Goal: Find specific page/section: Find specific page/section

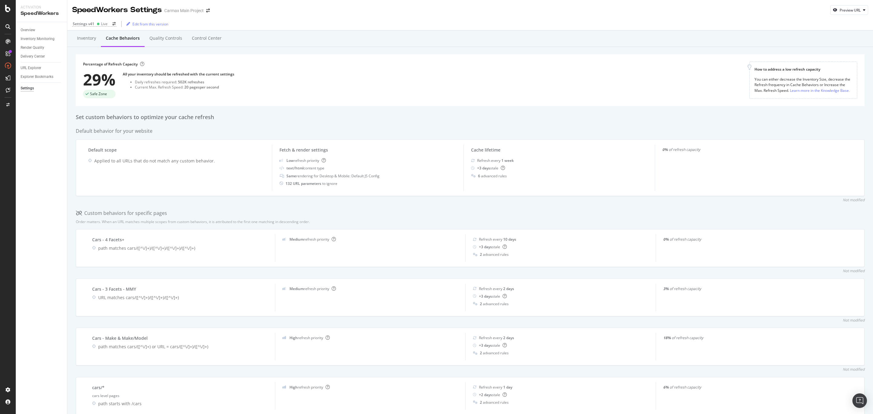
scroll to position [257, 0]
